Goal: Communication & Community: Answer question/provide support

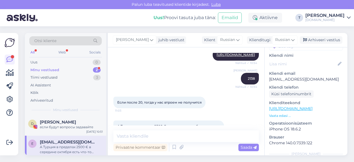
scroll to position [989, 0]
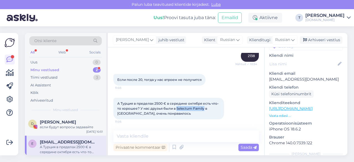
drag, startPoint x: 176, startPoint y: 109, endPoint x: 203, endPoint y: 109, distance: 27.1
click at [203, 109] on span "А Турция в пределах 2500 € в середине октября есть что-то хорошее? У нас друзья…" at bounding box center [167, 108] width 101 height 14
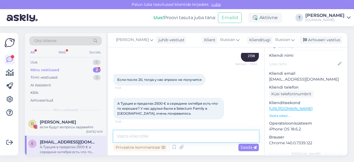
click at [178, 138] on textarea at bounding box center [185, 136] width 145 height 12
type textarea "z"
type textarea "b"
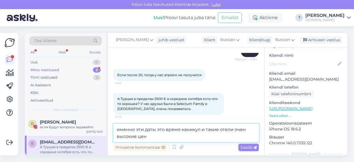
type textarea "именно эти даты это время каникул и такие отели очен высокие цены"
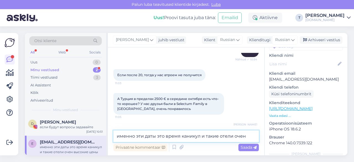
scroll to position [1018, 0]
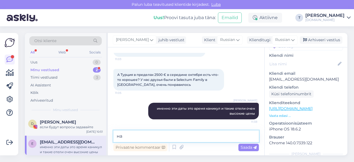
type textarea "н"
click at [167, 140] on textarea at bounding box center [185, 136] width 145 height 12
type textarea "b"
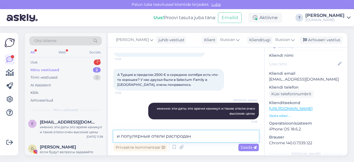
type textarea "и популярные отели распроданы"
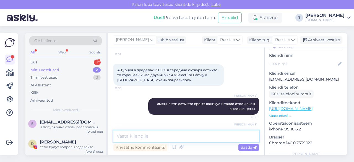
scroll to position [1042, 0]
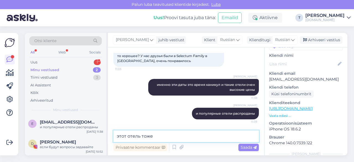
type textarea "этот отель тоже"
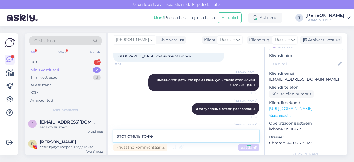
scroll to position [1066, 0]
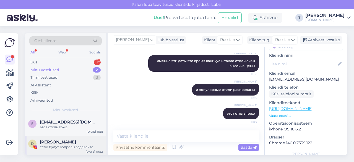
click at [69, 148] on div "если будут вопросы задавайте" at bounding box center [71, 146] width 63 height 5
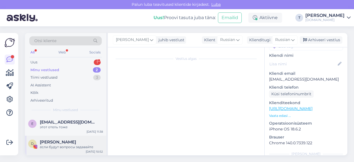
scroll to position [54, 0]
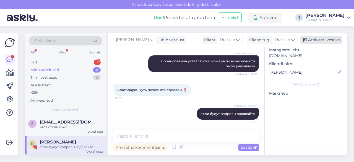
click at [321, 39] on div "Arhiveeri vestlus" at bounding box center [321, 39] width 43 height 7
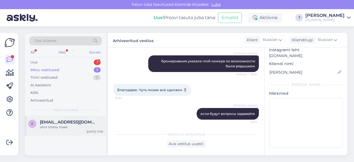
click at [63, 127] on div "этот отель тоже" at bounding box center [71, 126] width 63 height 5
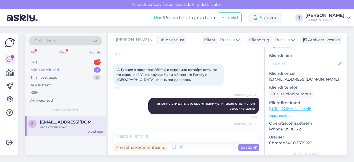
scroll to position [1066, 0]
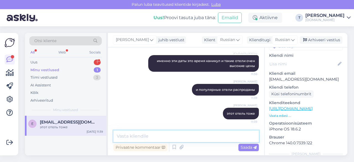
click at [158, 136] on textarea at bounding box center [185, 136] width 145 height 12
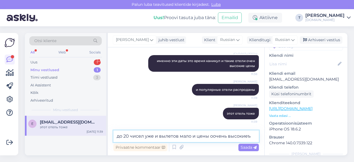
type textarea "до 20 чисел уже и вылетов мало и цены оочень высокие"
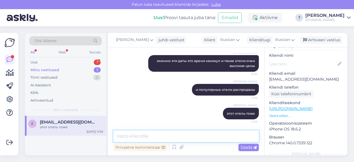
scroll to position [1089, 0]
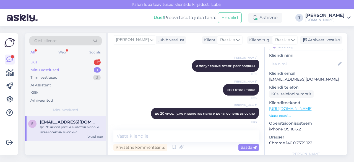
click at [43, 64] on div "Uus 1" at bounding box center [65, 62] width 72 height 8
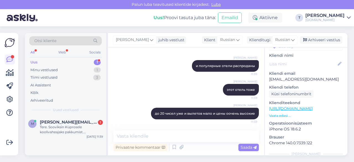
click at [64, 64] on div "Uus 1" at bounding box center [65, 62] width 72 height 8
